Goal: Check status: Check status

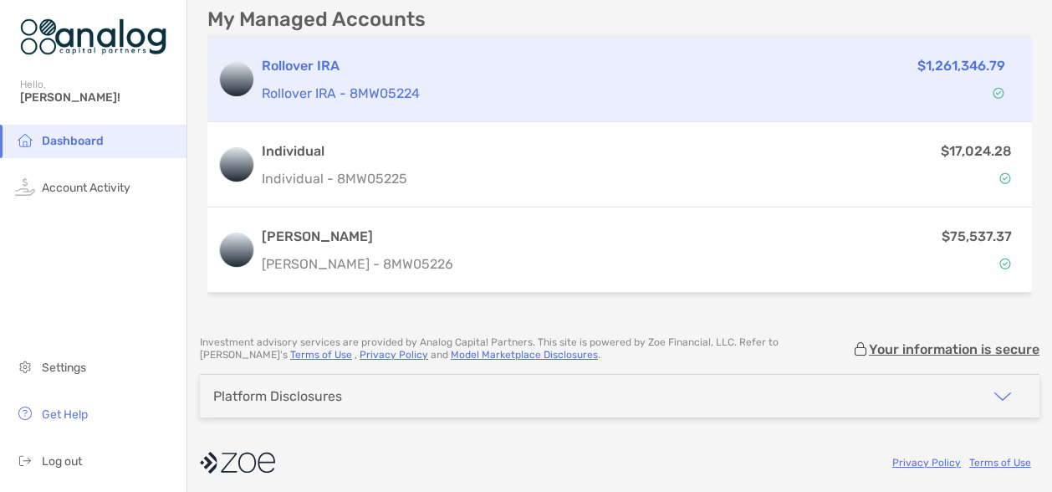
scroll to position [484, 0]
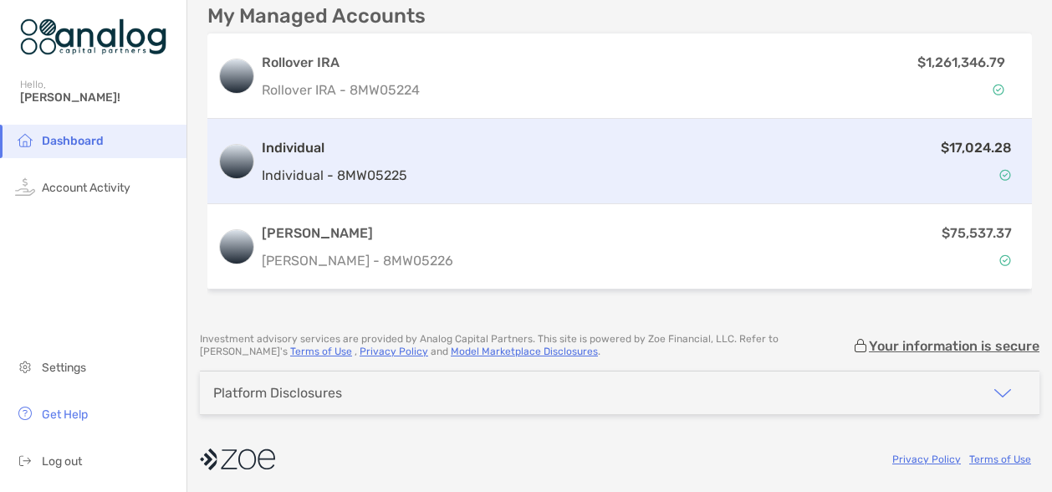
click at [957, 137] on p "$17,024.28" at bounding box center [976, 147] width 71 height 21
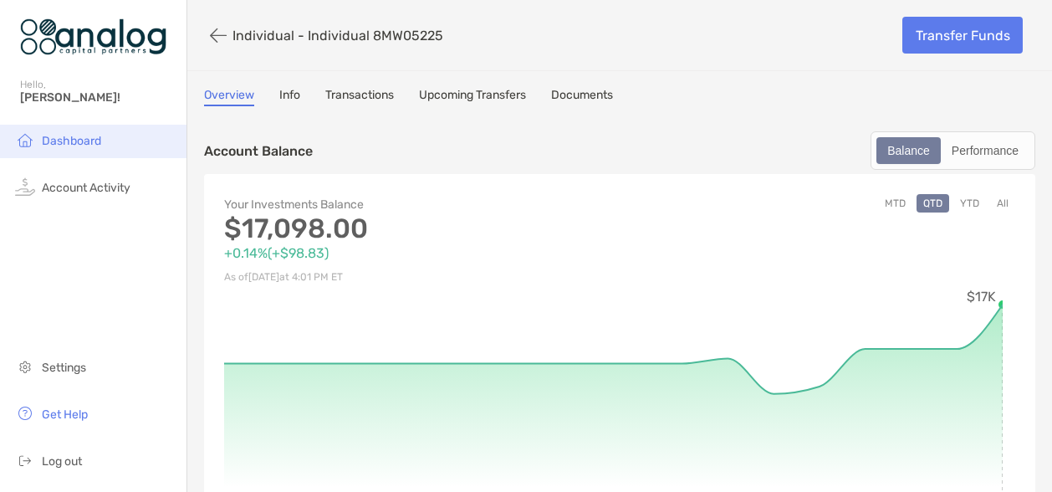
click at [43, 141] on span "Dashboard" at bounding box center [71, 141] width 59 height 14
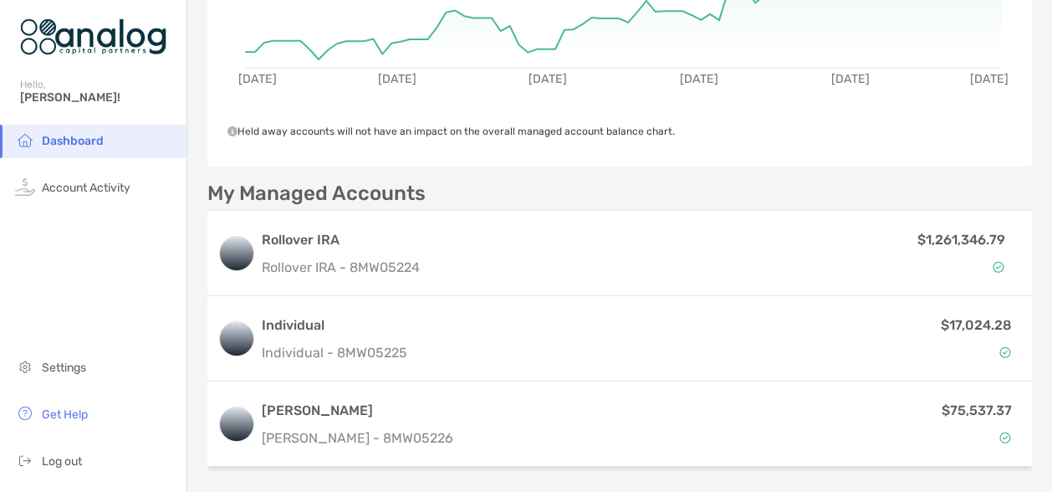
scroll to position [418, 0]
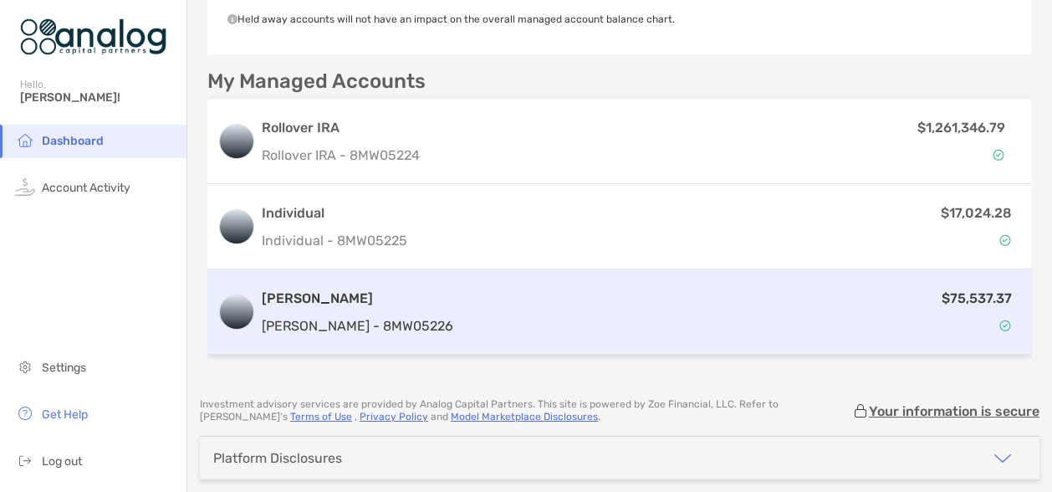
click at [949, 297] on p "$75,537.37" at bounding box center [977, 298] width 70 height 21
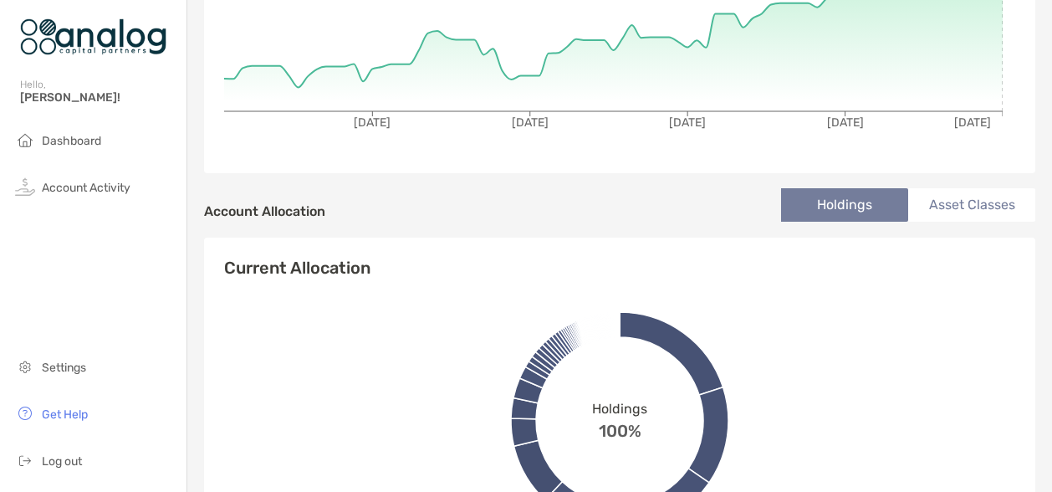
scroll to position [418, 0]
